Goal: Task Accomplishment & Management: Use online tool/utility

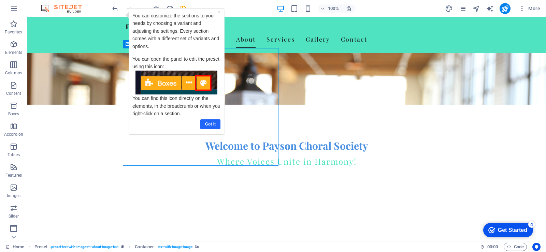
click at [211, 125] on link "Got it" at bounding box center [210, 124] width 20 height 10
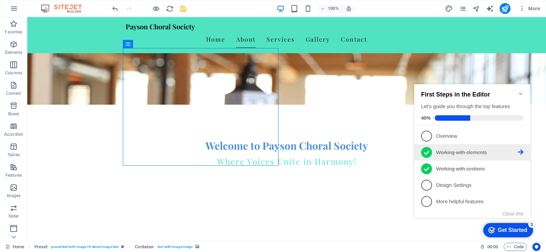
click at [427, 153] on icon at bounding box center [426, 153] width 5 height 10
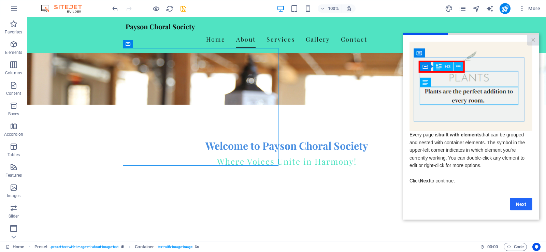
click at [519, 207] on link "Next" at bounding box center [521, 204] width 23 height 12
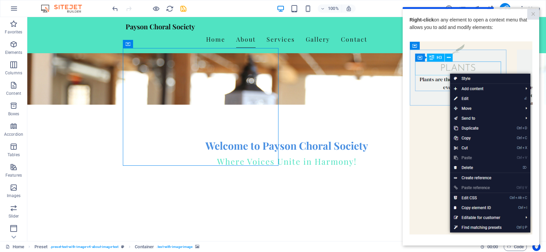
click at [527, 18] on link "×" at bounding box center [533, 14] width 12 height 11
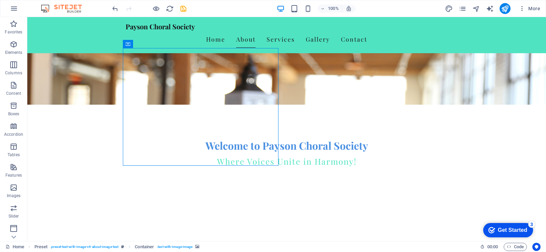
click at [514, 231] on div "Get Started" at bounding box center [512, 230] width 29 height 6
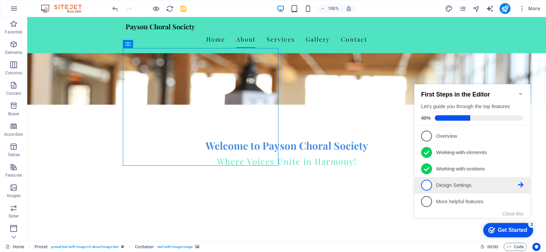
click at [427, 186] on span "4" at bounding box center [426, 185] width 11 height 11
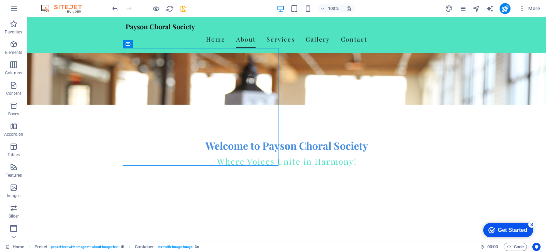
click at [506, 228] on div "Get Started" at bounding box center [512, 230] width 29 height 6
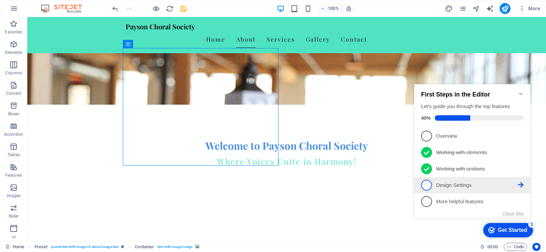
click at [425, 183] on span "4" at bounding box center [426, 185] width 11 height 11
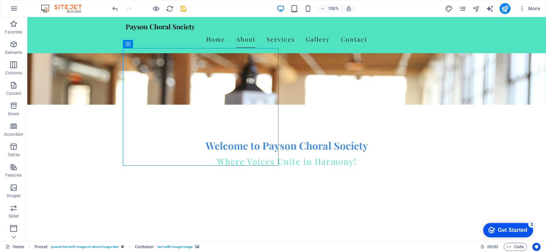
click at [507, 229] on div "Get Started" at bounding box center [512, 230] width 29 height 6
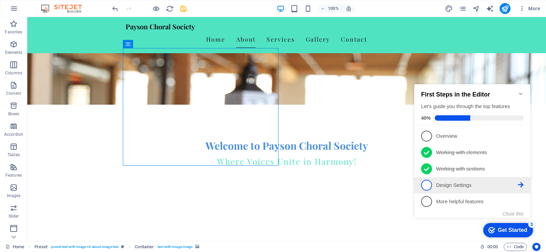
click at [479, 189] on link "4 Design Settings - incomplete" at bounding box center [472, 185] width 102 height 11
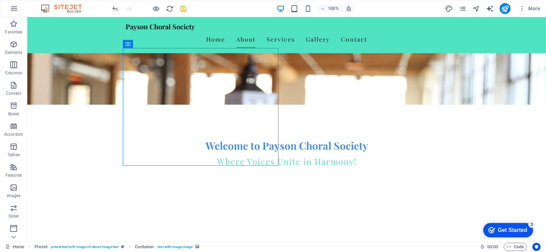
click at [505, 227] on div "Get Started" at bounding box center [512, 230] width 29 height 6
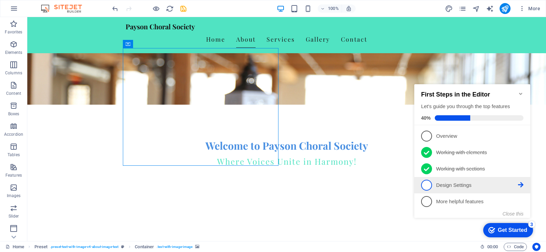
click at [523, 139] on icon at bounding box center [520, 135] width 5 height 5
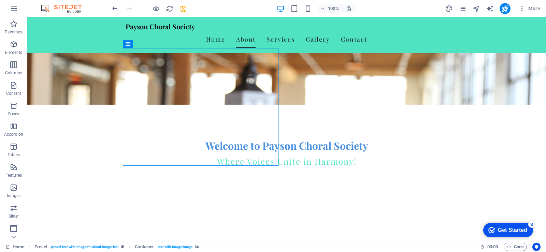
click at [518, 230] on div "Get Started" at bounding box center [512, 230] width 29 height 6
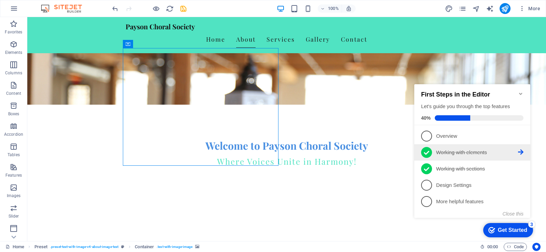
click at [427, 152] on icon at bounding box center [426, 153] width 5 height 4
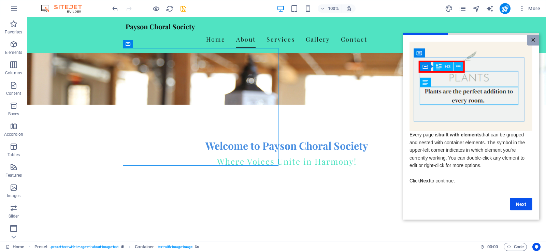
click at [534, 41] on link "×" at bounding box center [533, 40] width 12 height 11
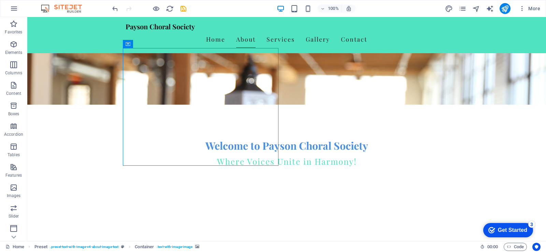
click at [530, 225] on div "3" at bounding box center [531, 224] width 7 height 7
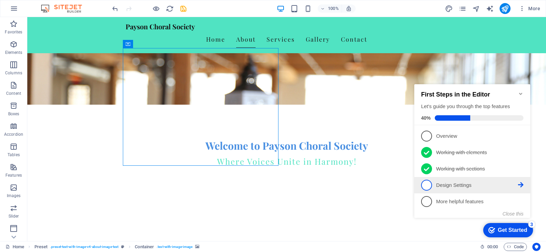
click at [429, 185] on span "4" at bounding box center [426, 185] width 11 height 11
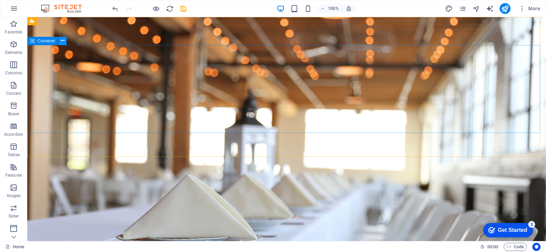
click at [61, 42] on icon at bounding box center [63, 40] width 4 height 7
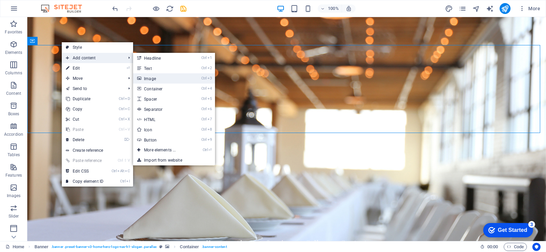
click at [152, 79] on link "Ctrl 3 Image" at bounding box center [161, 78] width 56 height 10
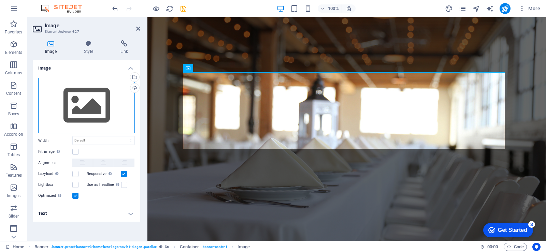
click at [87, 101] on div "Drag files here, click to choose files or select files from Files or our free s…" at bounding box center [86, 106] width 97 height 56
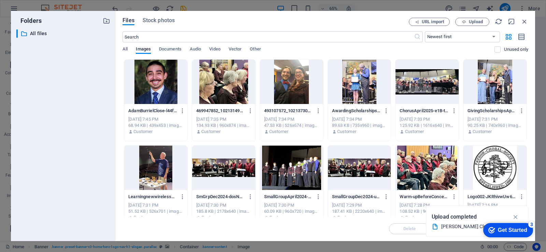
click at [436, 82] on div at bounding box center [427, 82] width 63 height 44
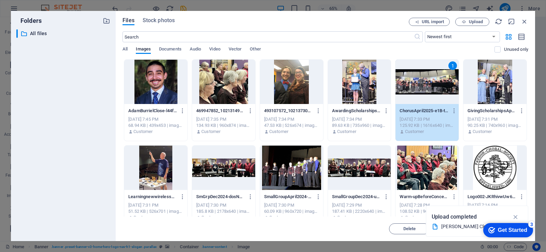
click at [434, 77] on div "1" at bounding box center [427, 82] width 63 height 44
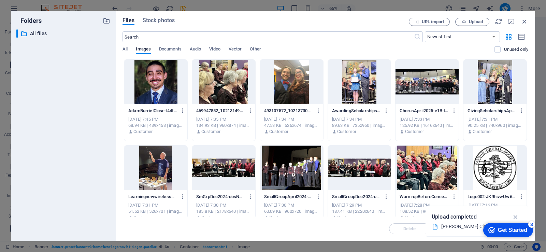
click at [430, 80] on div at bounding box center [427, 82] width 63 height 44
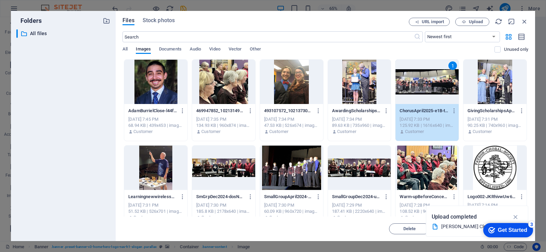
click at [430, 80] on div "1" at bounding box center [427, 82] width 63 height 44
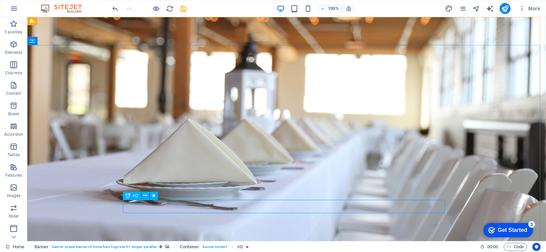
click at [137, 196] on span "H2" at bounding box center [135, 196] width 5 height 4
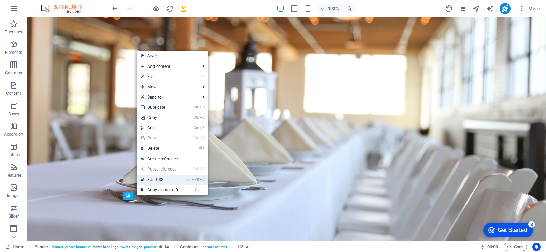
click at [156, 179] on link "Ctrl Alt C Edit CSS" at bounding box center [160, 180] width 46 height 10
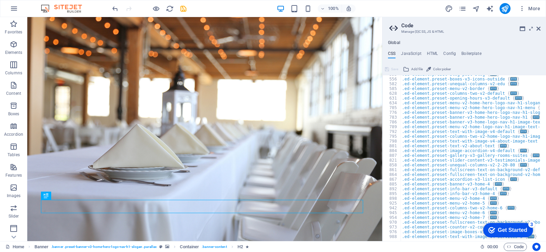
scroll to position [275, 0]
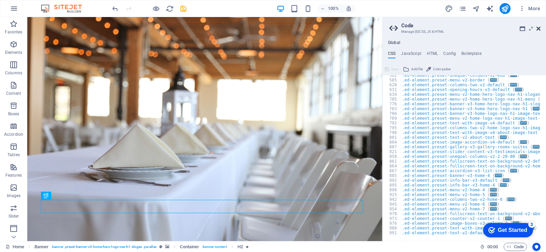
drag, startPoint x: 510, startPoint y: 11, endPoint x: 538, endPoint y: 28, distance: 32.2
click at [538, 28] on icon at bounding box center [539, 28] width 4 height 5
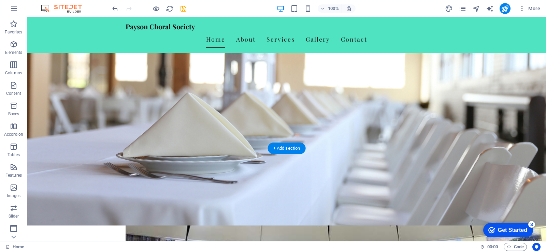
scroll to position [137, 0]
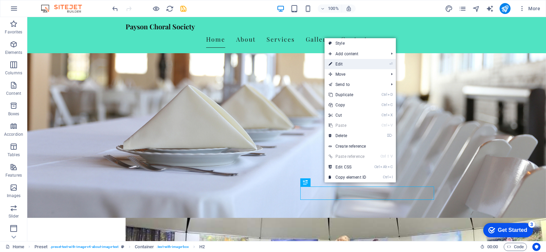
click at [344, 66] on link "⏎ Edit" at bounding box center [348, 64] width 46 height 10
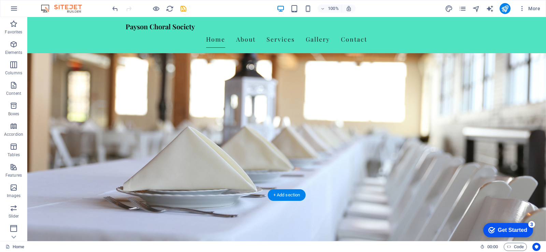
scroll to position [0, 0]
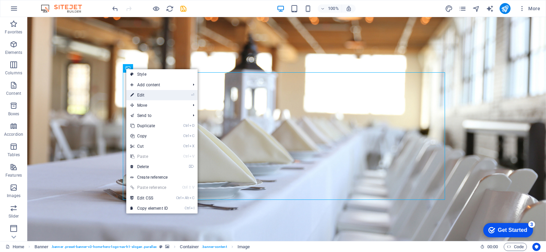
click at [146, 94] on link "⏎ Edit" at bounding box center [149, 95] width 46 height 10
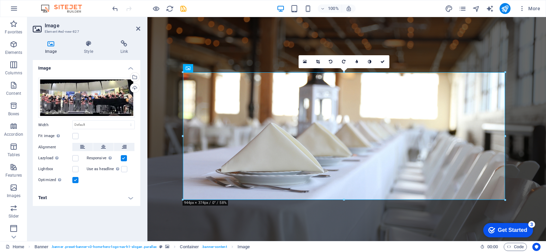
click at [52, 135] on label "Fit image Automatically fit image to a fixed width and height" at bounding box center [55, 136] width 34 height 8
click at [0, 0] on input "Fit image Automatically fit image to a fixed width and height" at bounding box center [0, 0] width 0 height 0
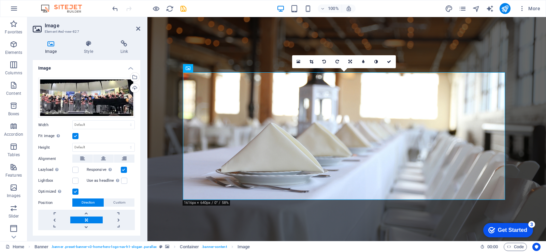
click at [75, 135] on label at bounding box center [75, 136] width 6 height 6
click at [0, 0] on input "Fit image Automatically fit image to a fixed width and height" at bounding box center [0, 0] width 0 height 0
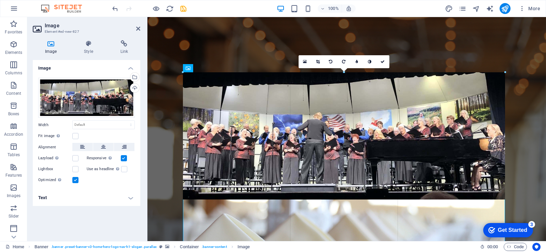
drag, startPoint x: 184, startPoint y: 137, endPoint x: 38, endPoint y: 118, distance: 146.9
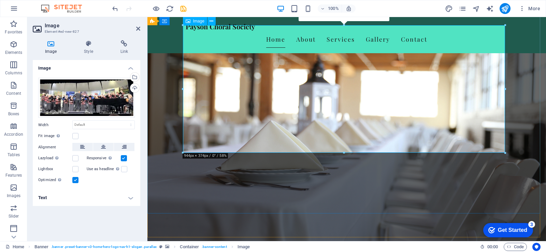
scroll to position [68, 0]
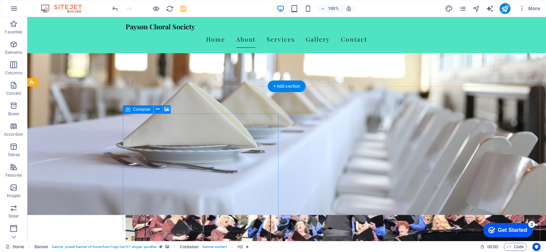
scroll to position [171, 0]
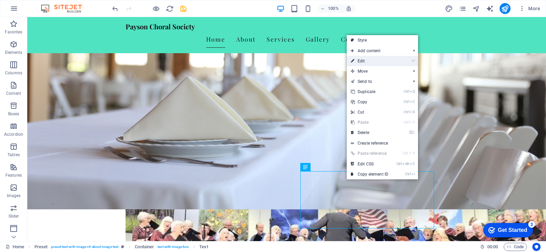
click at [373, 62] on link "⏎ Edit" at bounding box center [370, 61] width 46 height 10
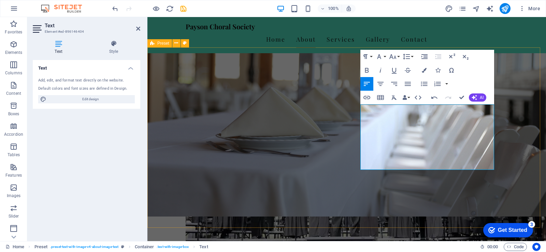
scroll to position [239, 0]
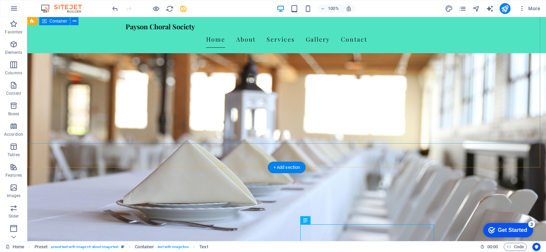
scroll to position [68, 0]
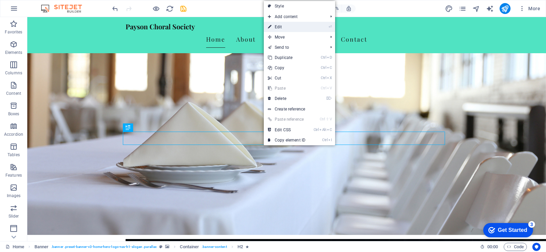
click at [285, 26] on link "⏎ Edit" at bounding box center [287, 27] width 46 height 10
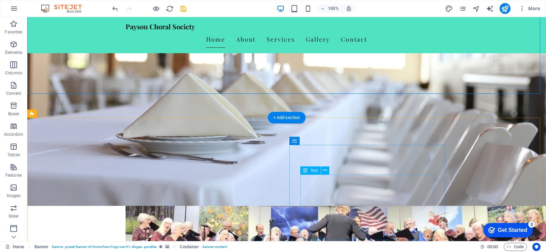
scroll to position [171, 0]
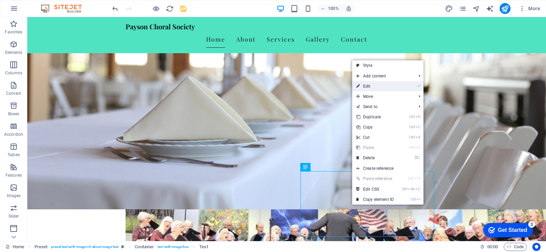
click at [376, 87] on link "⏎ Edit" at bounding box center [375, 86] width 46 height 10
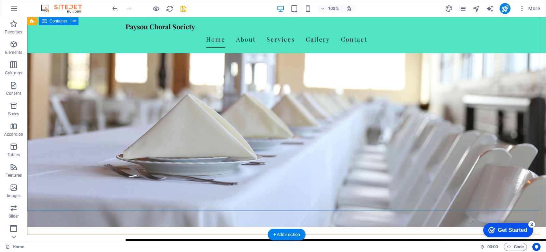
scroll to position [0, 0]
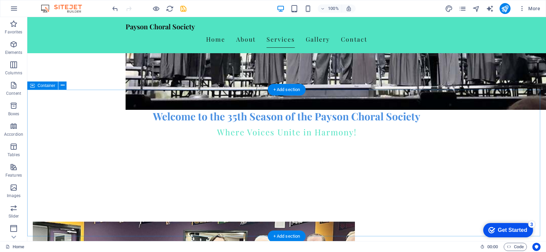
scroll to position [376, 0]
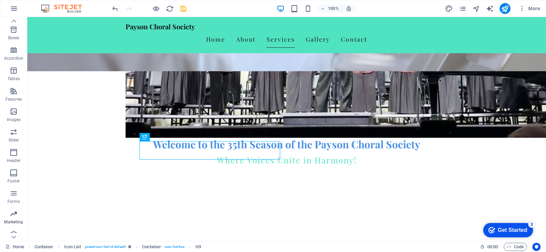
scroll to position [83, 0]
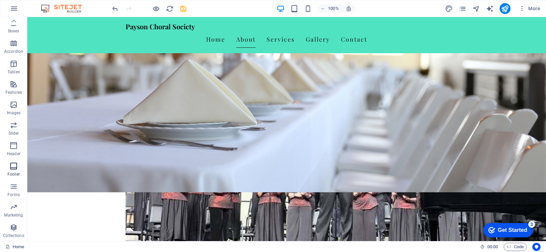
scroll to position [0, 0]
click at [16, 9] on icon "button" at bounding box center [14, 8] width 8 height 8
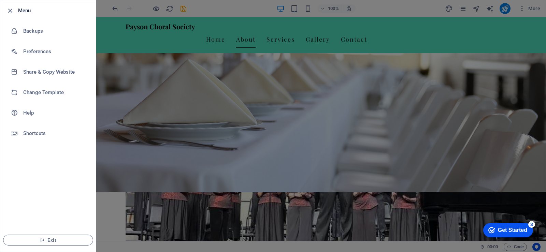
click at [512, 230] on div "Get Started" at bounding box center [512, 230] width 29 height 6
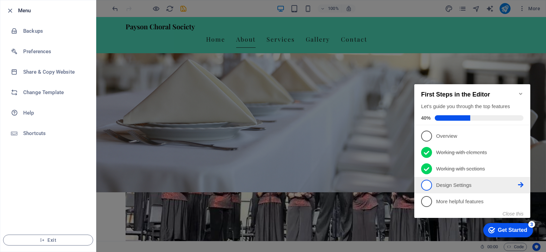
click at [427, 186] on span "4" at bounding box center [426, 185] width 11 height 11
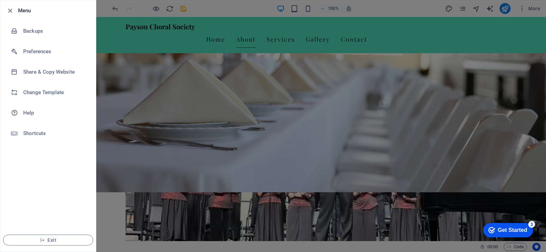
click at [402, 178] on div at bounding box center [273, 126] width 546 height 252
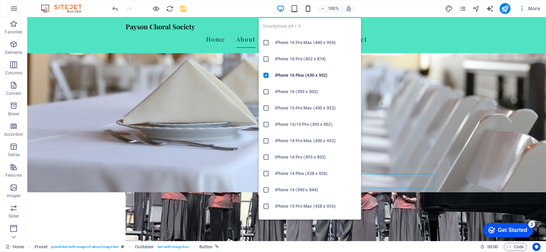
click at [310, 10] on icon "button" at bounding box center [308, 9] width 8 height 8
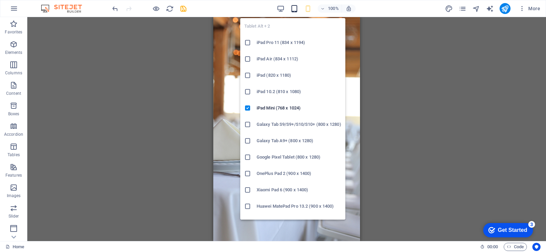
click at [295, 10] on icon "button" at bounding box center [295, 9] width 8 height 8
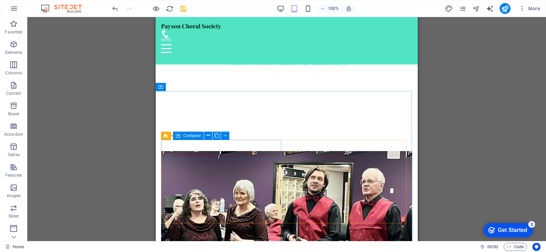
scroll to position [376, 0]
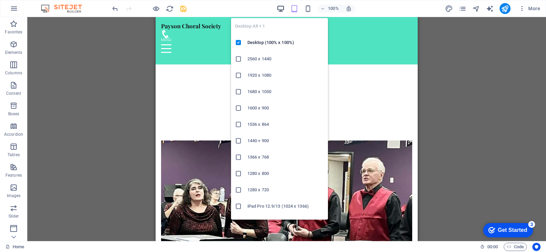
click at [280, 8] on icon "button" at bounding box center [281, 9] width 8 height 8
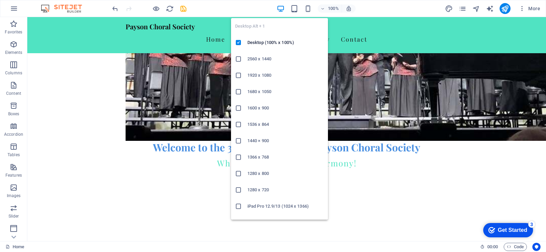
scroll to position [375, 0]
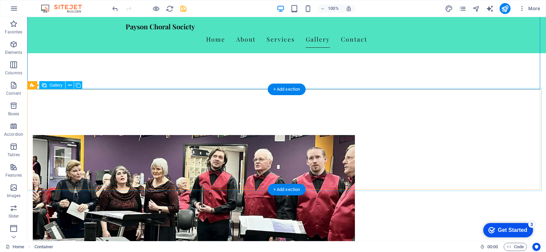
scroll to position [546, 0]
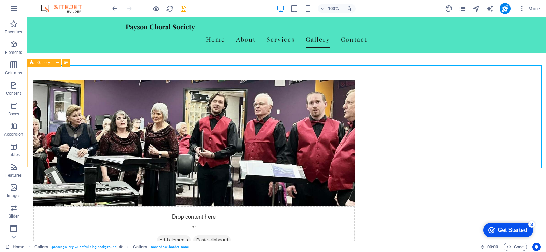
click at [39, 63] on span "Gallery" at bounding box center [43, 63] width 13 height 4
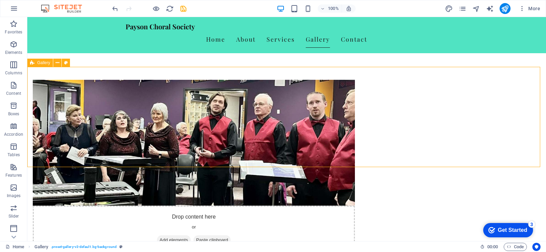
click at [37, 65] on div "Gallery" at bounding box center [40, 63] width 26 height 8
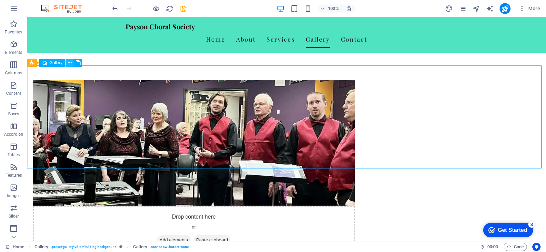
click at [69, 63] on icon at bounding box center [70, 62] width 4 height 7
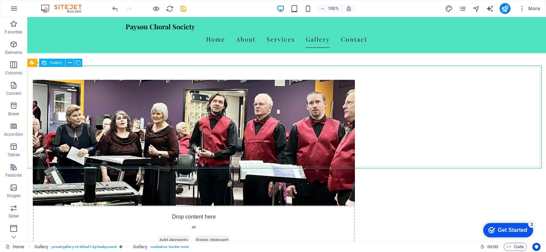
click at [54, 65] on span "Gallery" at bounding box center [56, 63] width 13 height 4
click at [54, 62] on span "Gallery" at bounding box center [56, 63] width 13 height 4
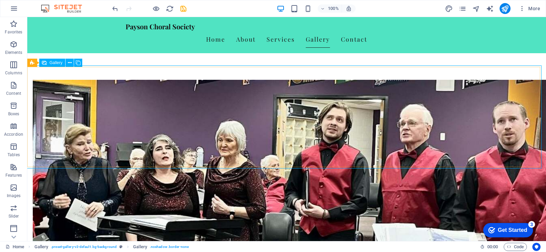
select select "px"
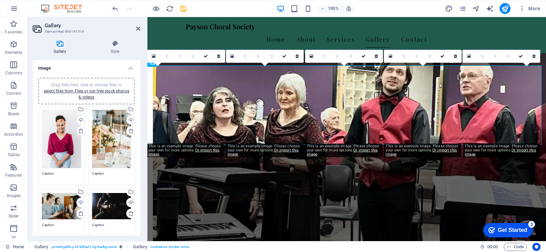
click at [95, 87] on div "Drag files here, click to choose files or select files from Files or our free s…" at bounding box center [86, 91] width 88 height 18
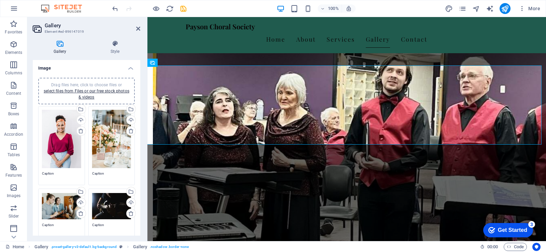
click at [67, 139] on div "Drag files here, click to choose files or select files from Files or our free s…" at bounding box center [61, 139] width 39 height 59
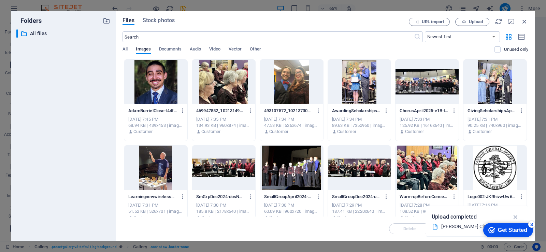
click at [487, 170] on div at bounding box center [495, 168] width 63 height 44
click at [487, 170] on div "1" at bounding box center [495, 168] width 63 height 44
click at [488, 170] on div at bounding box center [495, 168] width 63 height 44
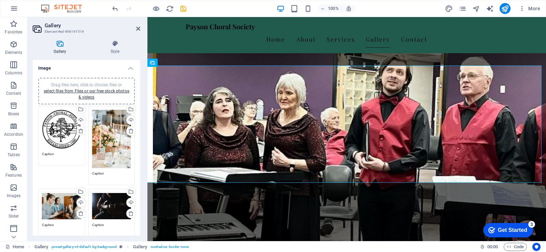
click at [109, 152] on div "Drag files here, click to choose files or select files from Files or our free s…" at bounding box center [111, 139] width 39 height 59
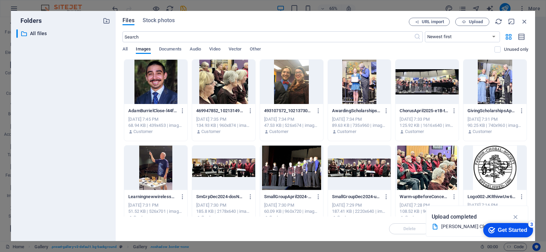
click at [287, 160] on div at bounding box center [291, 168] width 63 height 44
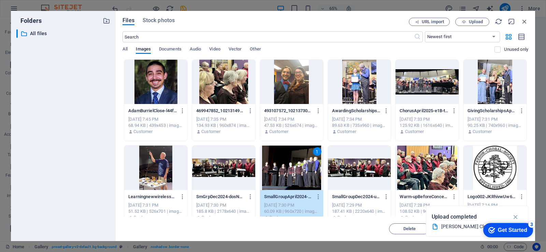
click at [287, 160] on div "1" at bounding box center [291, 168] width 63 height 44
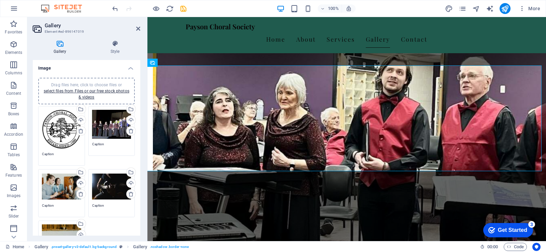
click at [64, 188] on div "Drag files here, click to choose files or select files from Files or our free s…" at bounding box center [61, 186] width 39 height 27
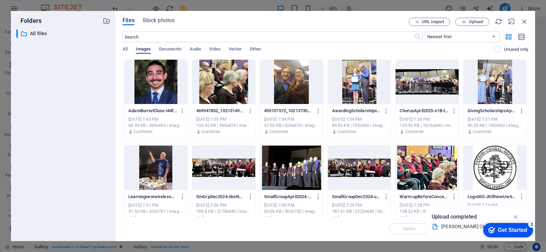
click at [435, 157] on div at bounding box center [427, 168] width 63 height 44
click at [435, 157] on div "1" at bounding box center [427, 168] width 63 height 44
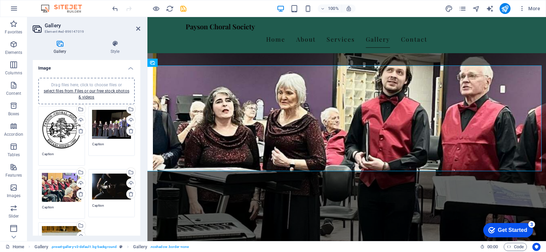
click at [110, 186] on div "Drag files here, click to choose files or select files from Files or our free s…" at bounding box center [111, 186] width 39 height 27
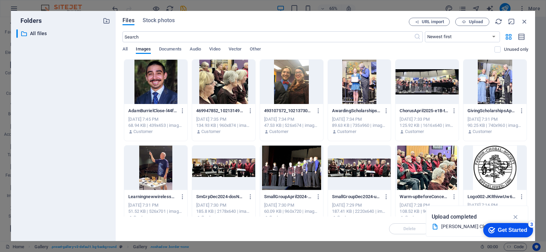
click at [228, 88] on div at bounding box center [223, 82] width 63 height 44
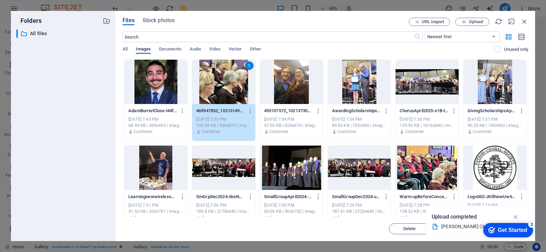
click at [228, 88] on div "1" at bounding box center [223, 82] width 63 height 44
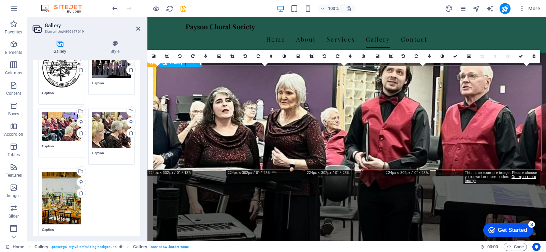
scroll to position [68, 0]
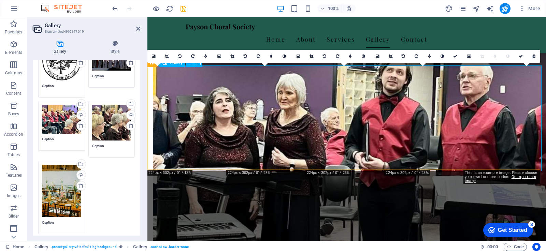
click at [66, 197] on div "Drag files here, click to choose files or select files from Files or our free s…" at bounding box center [61, 191] width 39 height 53
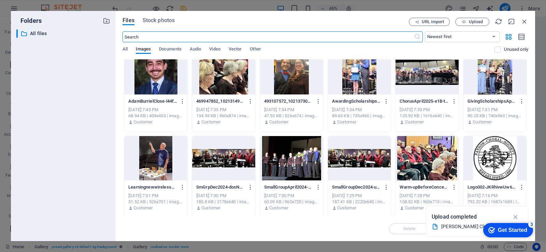
scroll to position [11, 0]
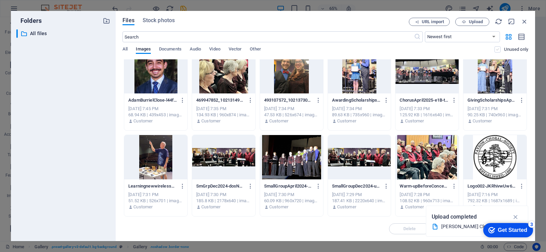
click at [496, 50] on label at bounding box center [498, 49] width 6 height 6
click at [0, 0] on input "checkbox" at bounding box center [0, 0] width 0 height 0
click at [297, 68] on div at bounding box center [291, 71] width 63 height 44
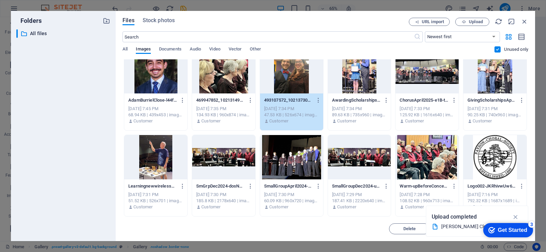
click at [297, 68] on div "1" at bounding box center [291, 71] width 63 height 44
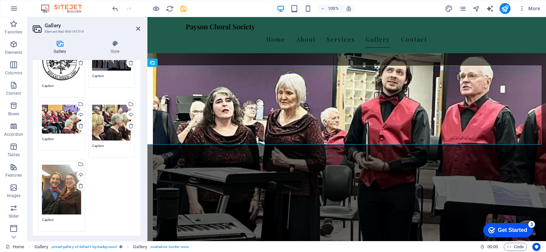
scroll to position [102, 0]
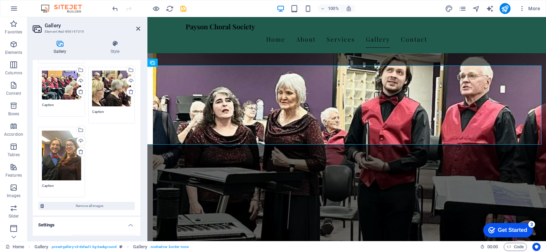
click at [60, 165] on div "Drag files here, click to choose files or select files from Files or our free s…" at bounding box center [61, 156] width 39 height 50
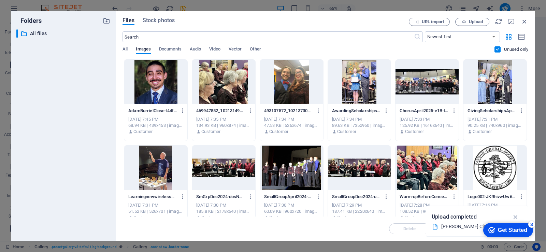
click at [295, 80] on div at bounding box center [291, 82] width 63 height 44
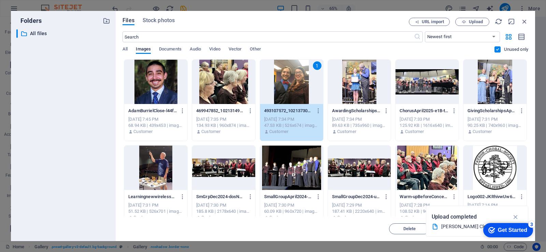
click at [295, 80] on div "1" at bounding box center [291, 82] width 63 height 44
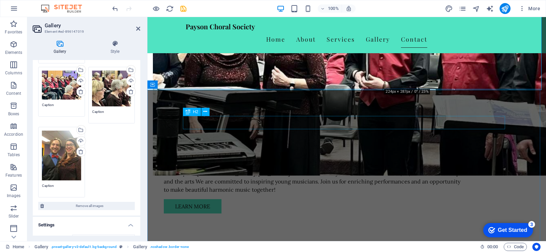
scroll to position [648, 0]
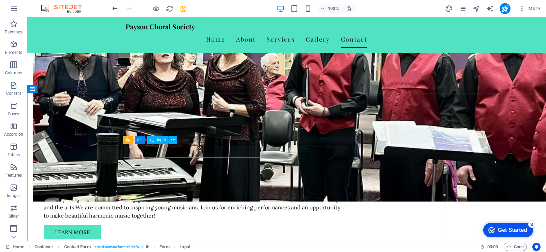
click at [164, 140] on span "Input" at bounding box center [161, 140] width 9 height 4
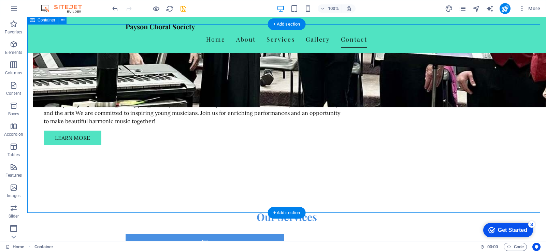
scroll to position [785, 0]
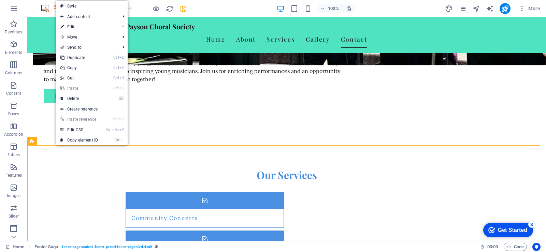
click at [75, 26] on link "⏎ Edit" at bounding box center [79, 27] width 46 height 10
select select "footer"
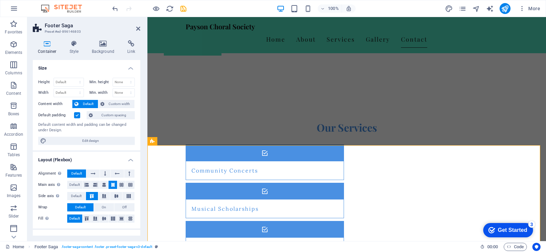
scroll to position [754, 0]
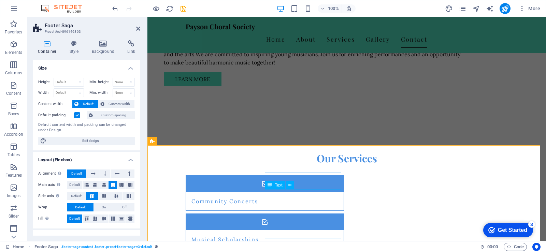
drag, startPoint x: 311, startPoint y: 194, endPoint x: 265, endPoint y: 196, distance: 46.5
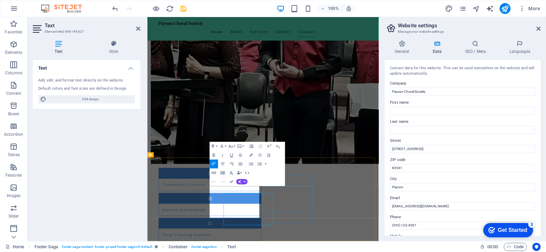
scroll to position [655, 0]
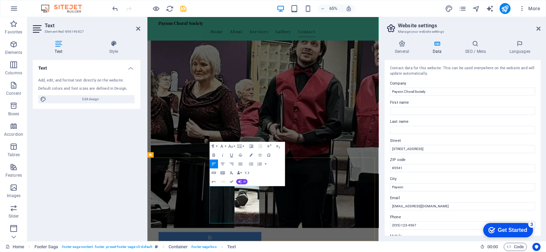
drag, startPoint x: 294, startPoint y: 282, endPoint x: 249, endPoint y: 287, distance: 45.7
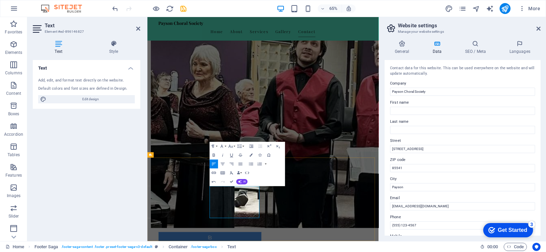
drag, startPoint x: 372, startPoint y: 312, endPoint x: 415, endPoint y: 209, distance: 111.3
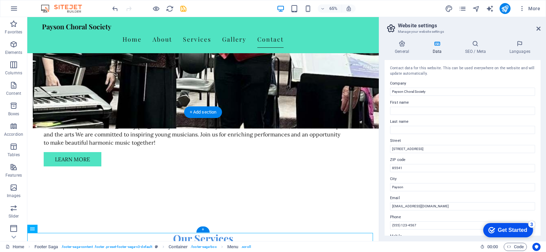
scroll to position [775, 0]
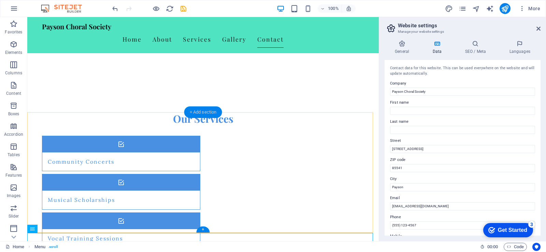
click at [192, 112] on div "+ Add section" at bounding box center [203, 113] width 38 height 12
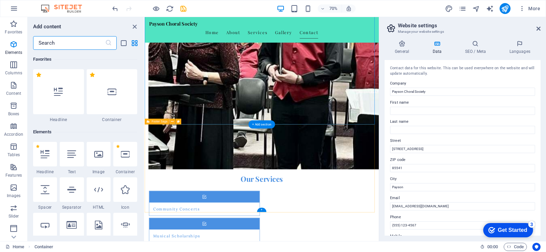
scroll to position [1195, 0]
